Goal: Task Accomplishment & Management: Use online tool/utility

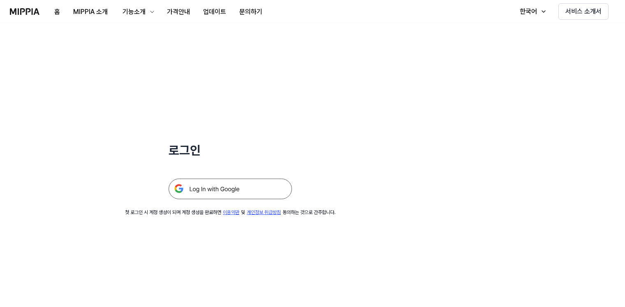
click at [219, 188] on img at bounding box center [230, 188] width 123 height 21
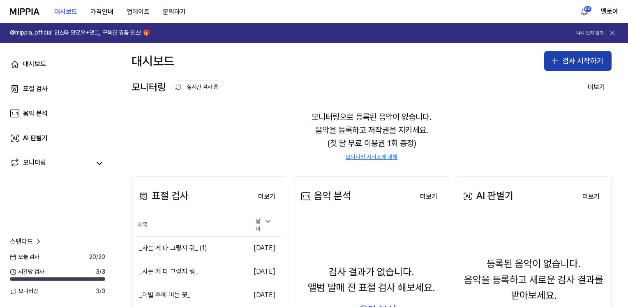
click at [580, 60] on button "검사 시작하기" at bounding box center [577, 61] width 67 height 20
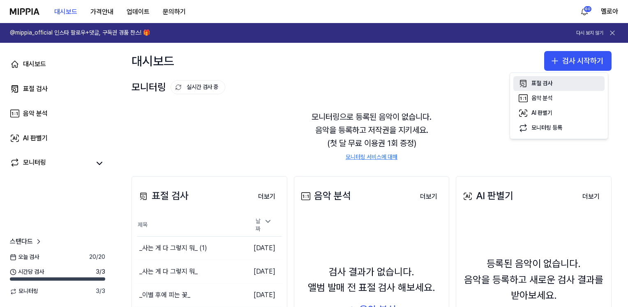
click at [547, 84] on div "표절 검사" at bounding box center [541, 83] width 21 height 8
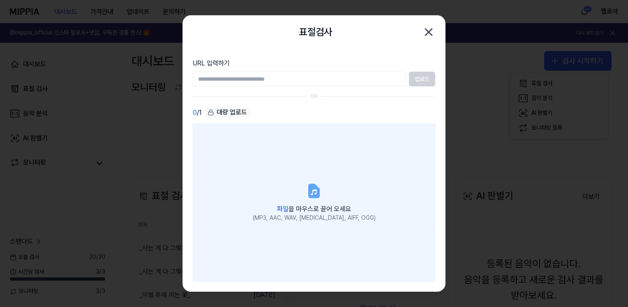
click at [305, 194] on label "파일 을 마우스로 끌어 오세요 (MP3, AAC, WAV, [MEDICAL_DATA], AIFF, OGG)" at bounding box center [314, 202] width 242 height 158
click at [0, 0] on input "파일 을 마우스로 끌어 오세요 (MP3, AAC, WAV, [MEDICAL_DATA], AIFF, OGG)" at bounding box center [0, 0] width 0 height 0
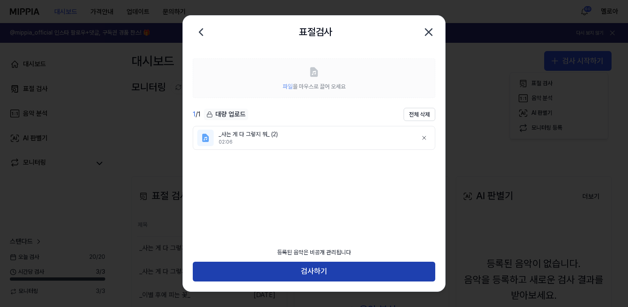
click at [327, 275] on button "검사하기" at bounding box center [314, 271] width 242 height 20
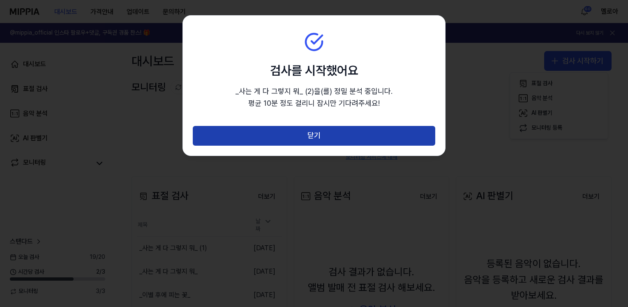
click at [305, 137] on button "닫기" at bounding box center [314, 136] width 242 height 20
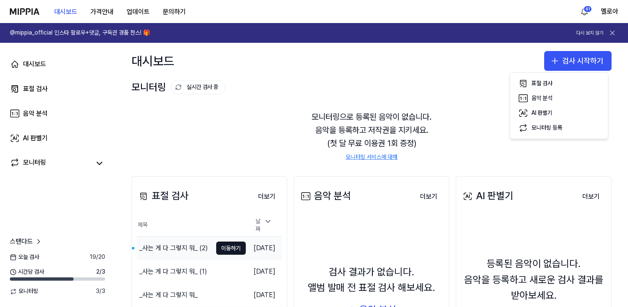
click at [184, 244] on div "_사는 게 다 그렇지 뭐_ (2)" at bounding box center [173, 248] width 69 height 10
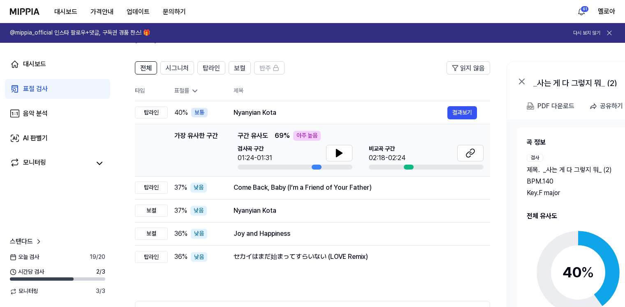
scroll to position [82, 0]
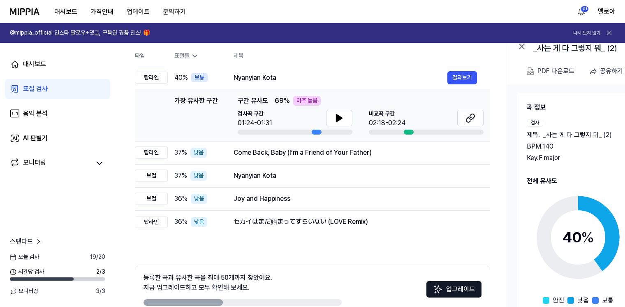
click at [594, 212] on circle at bounding box center [578, 237] width 69 height 69
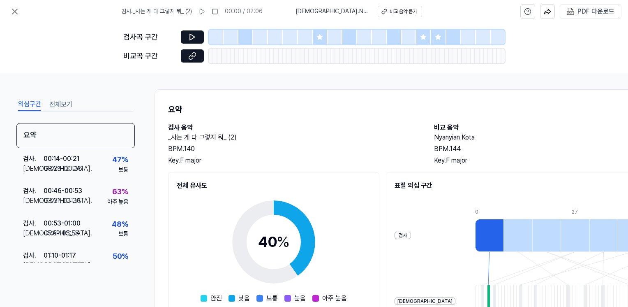
scroll to position [0, 0]
click at [14, 9] on icon at bounding box center [15, 12] width 10 height 10
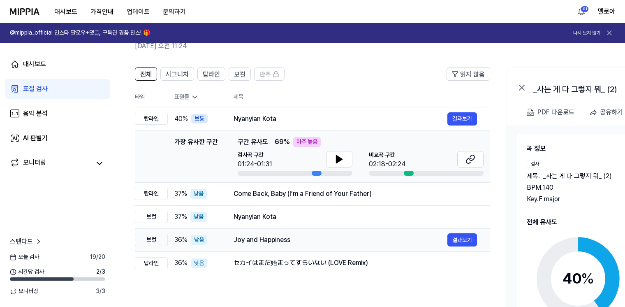
scroll to position [41, 0]
